Goal: Information Seeking & Learning: Learn about a topic

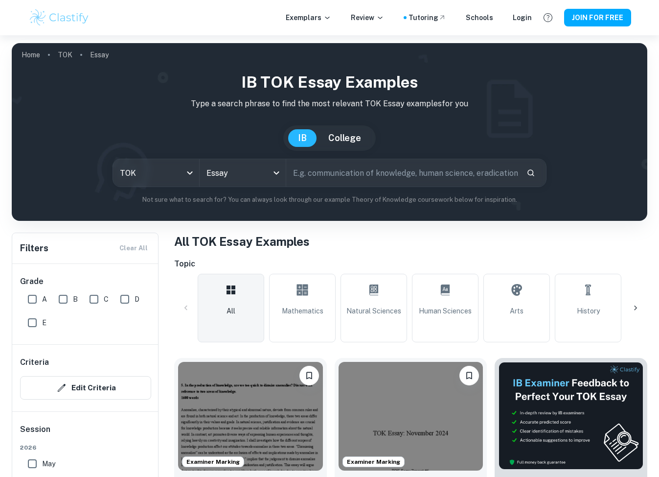
scroll to position [285, 0]
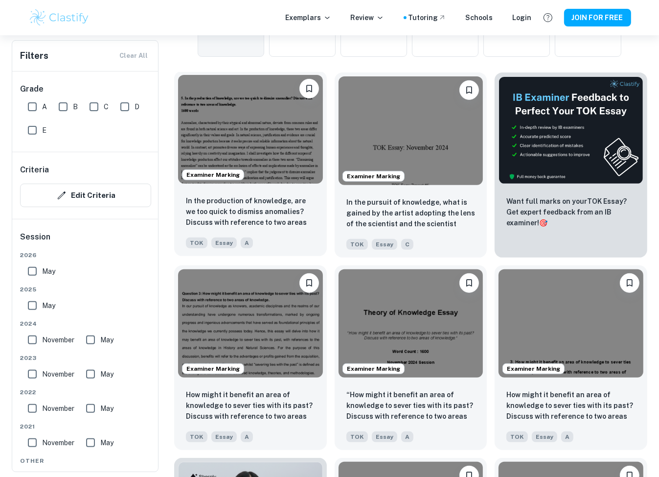
click at [268, 127] on img at bounding box center [250, 129] width 145 height 109
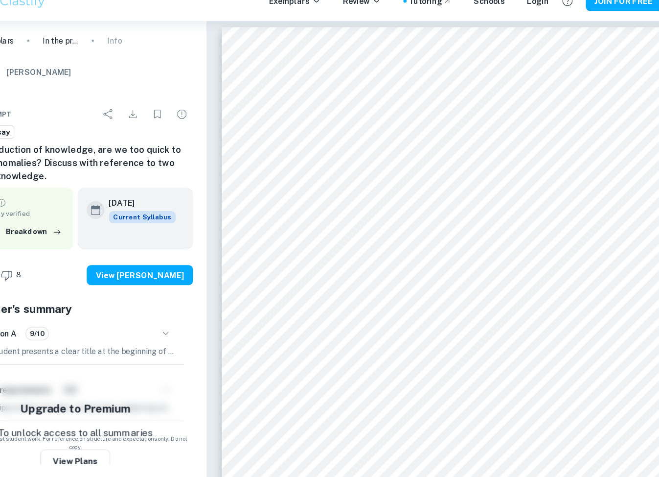
scroll to position [4, 0]
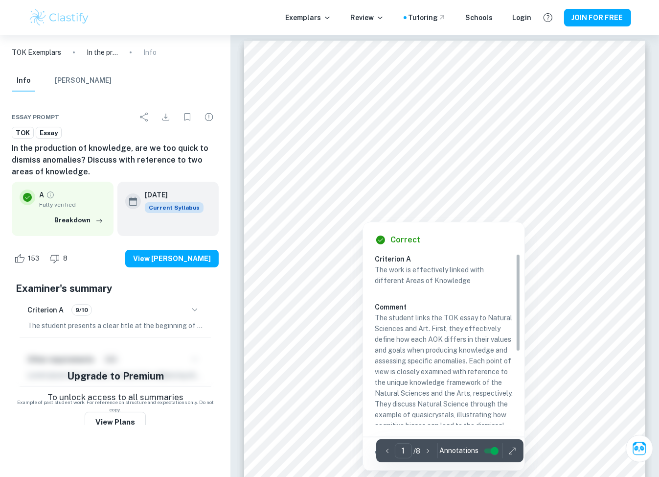
click at [330, 193] on div at bounding box center [438, 201] width 293 height 19
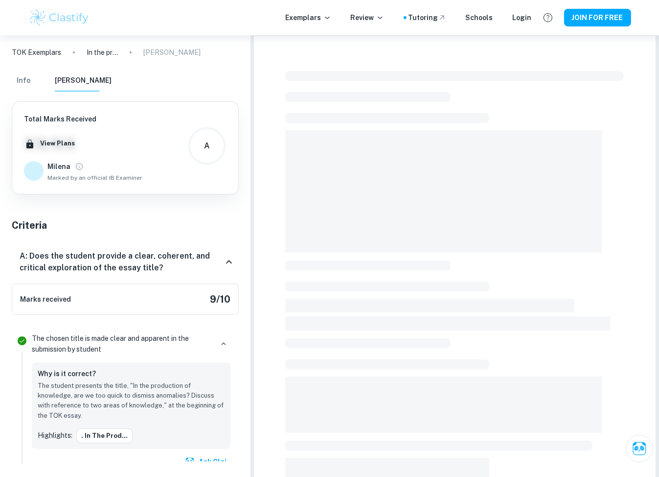
click at [328, 153] on span at bounding box center [443, 191] width 317 height 122
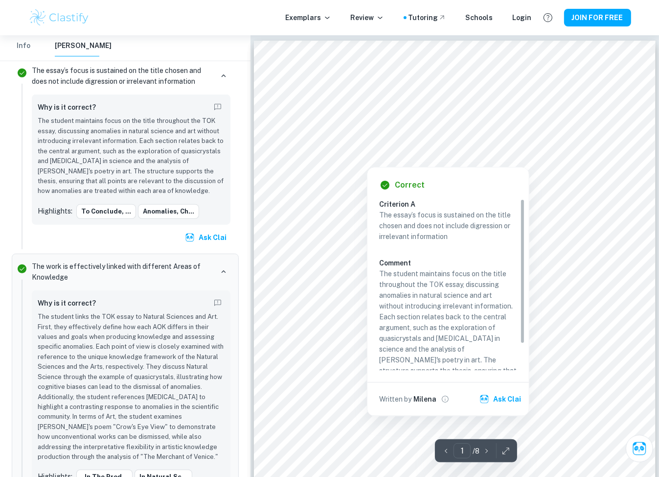
scroll to position [0, 0]
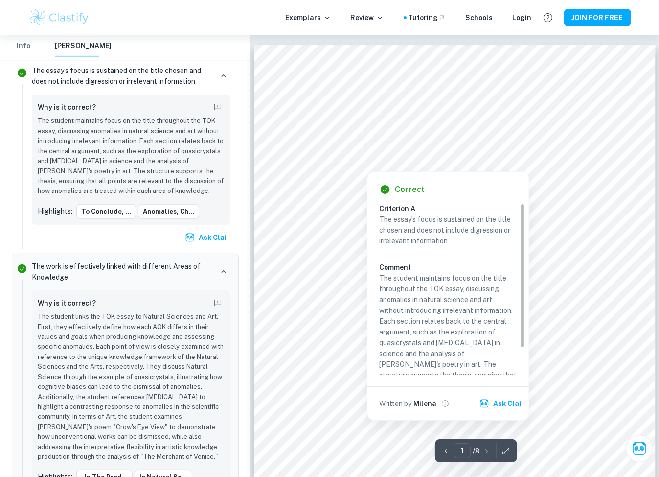
click at [304, 163] on div at bounding box center [367, 163] width 132 height 14
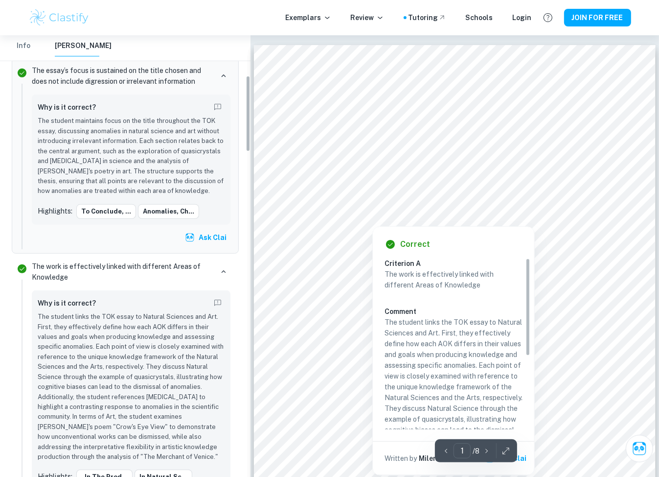
scroll to position [233, 0]
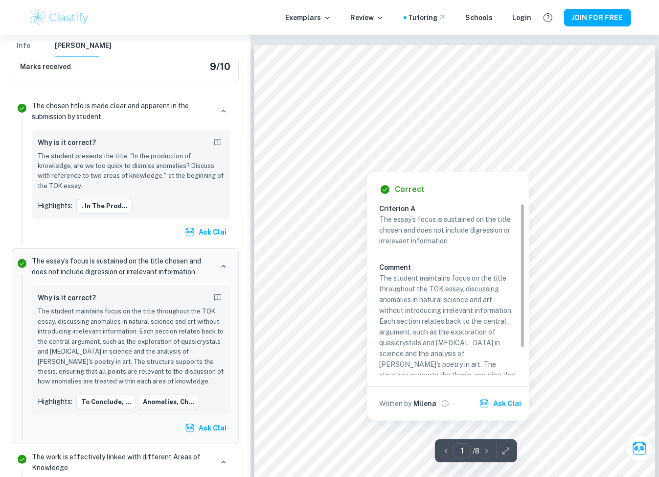
click at [371, 148] on div at bounding box center [452, 154] width 303 height 14
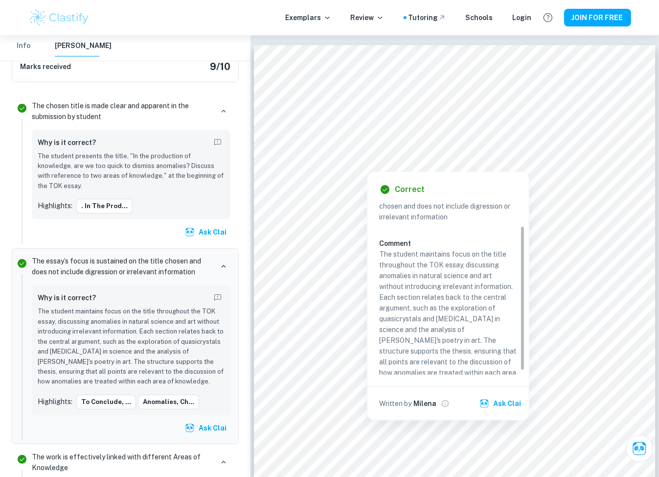
scroll to position [28, 0]
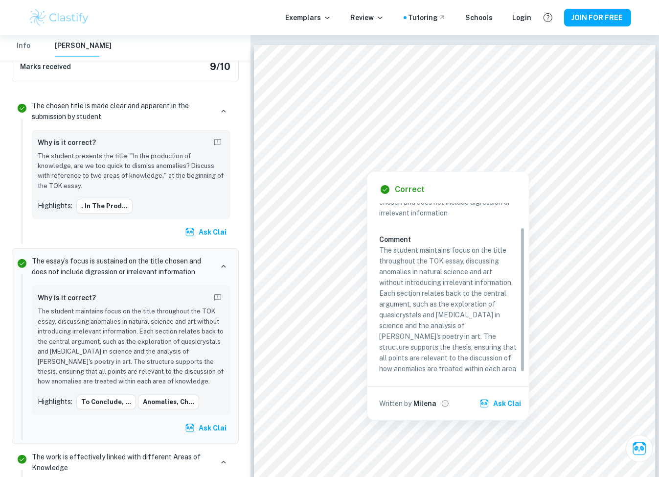
click at [417, 259] on p "The student maintains focus on the title throughout the TOK essay, discussing a…" at bounding box center [448, 315] width 138 height 140
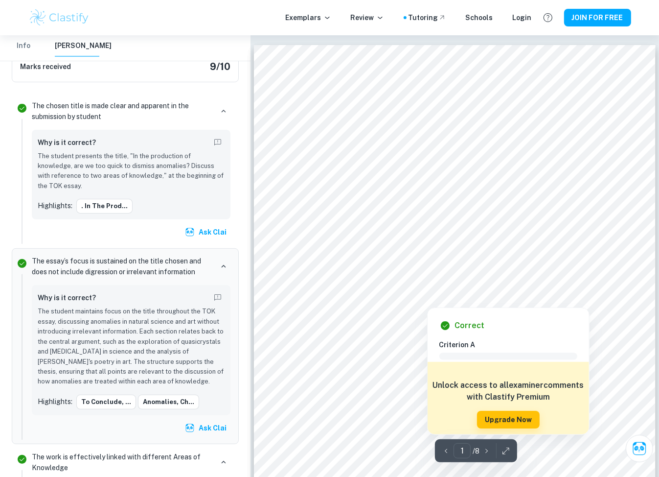
click at [423, 282] on div at bounding box center [448, 273] width 295 height 19
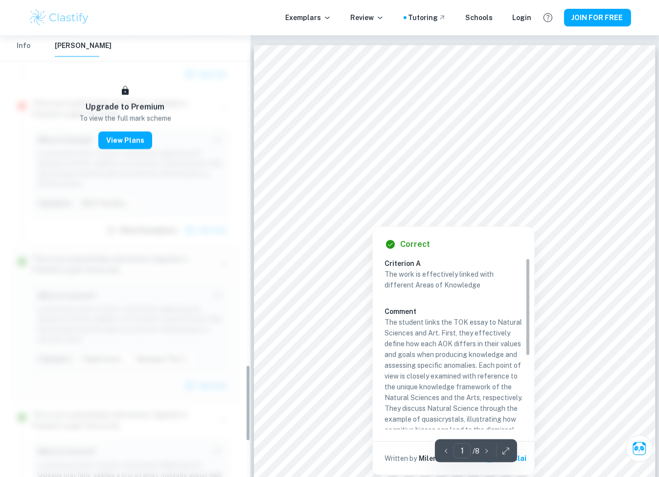
click at [366, 190] on div at bounding box center [446, 192] width 291 height 19
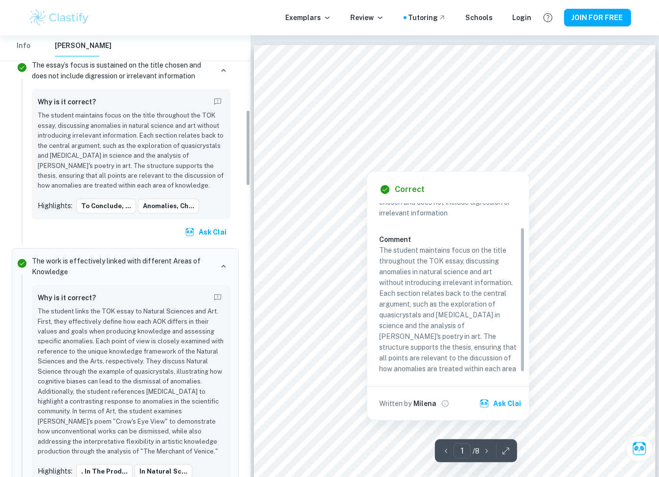
click at [354, 151] on div at bounding box center [452, 154] width 303 height 14
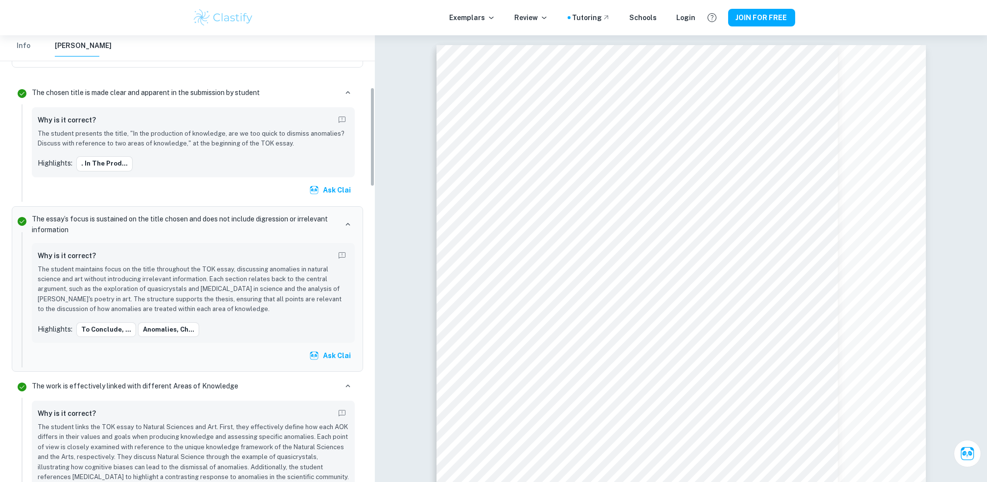
scroll to position [233, 0]
